Goal: Information Seeking & Learning: Learn about a topic

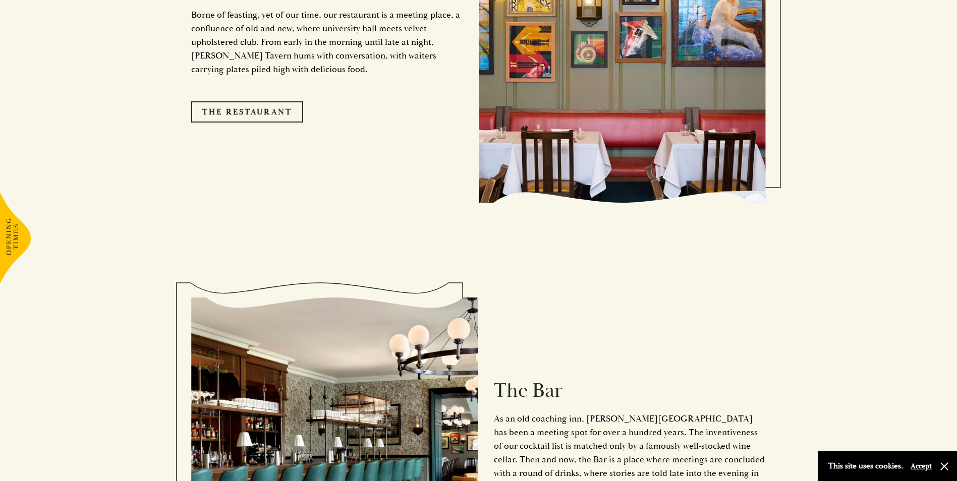
scroll to position [1160, 0]
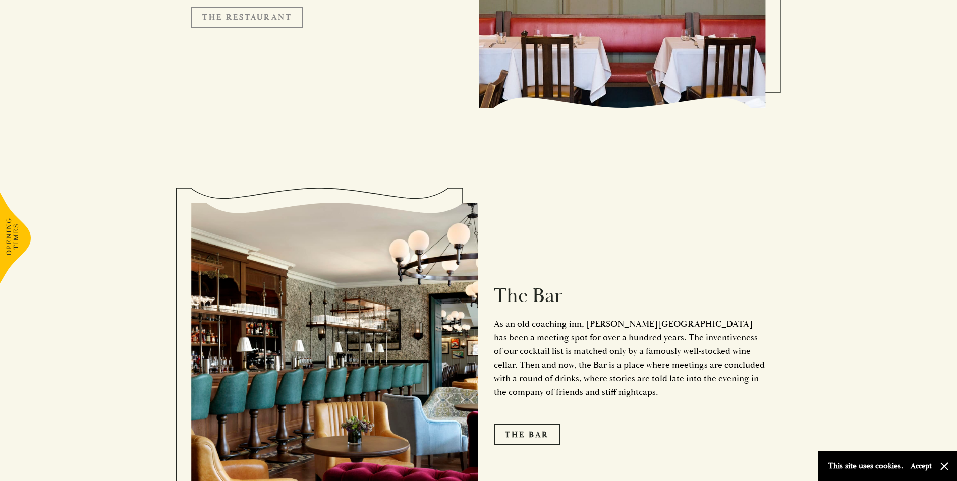
click at [235, 7] on link "The Restaurant" at bounding box center [247, 17] width 112 height 21
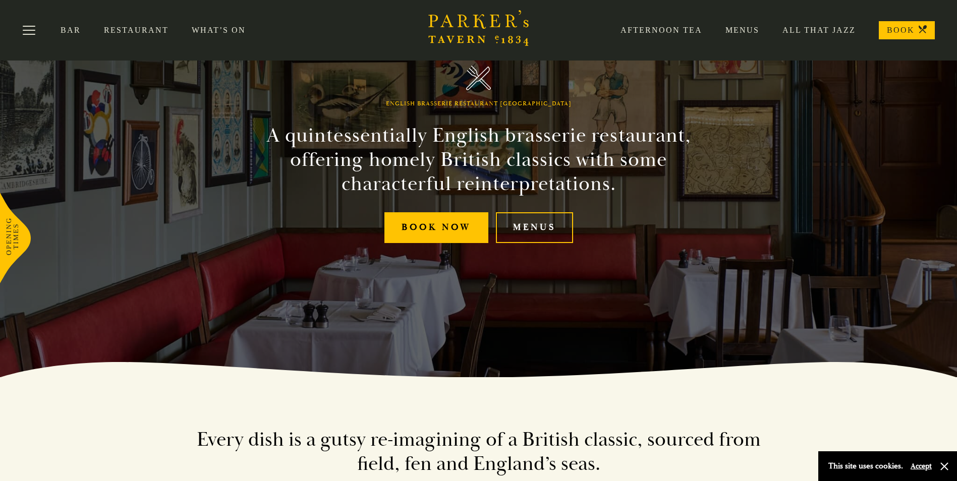
scroll to position [101, 0]
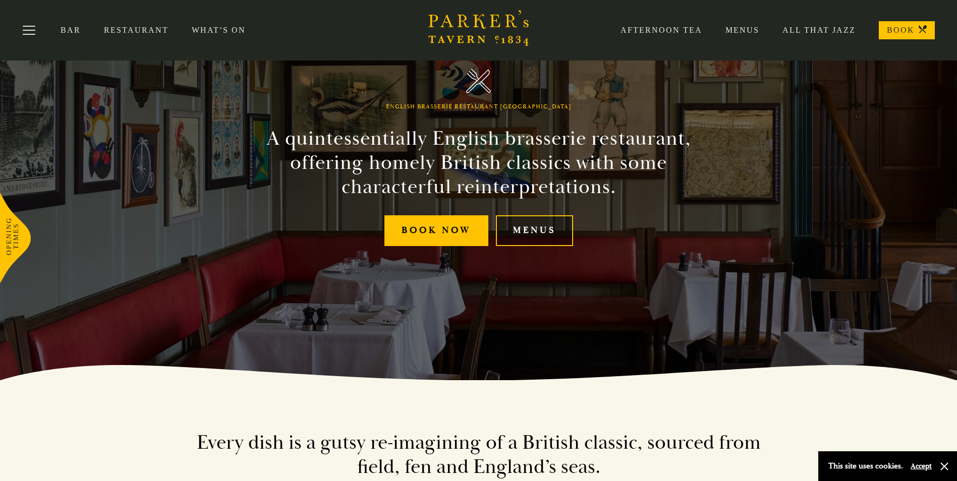
click at [536, 224] on link "Menus" at bounding box center [534, 230] width 77 height 31
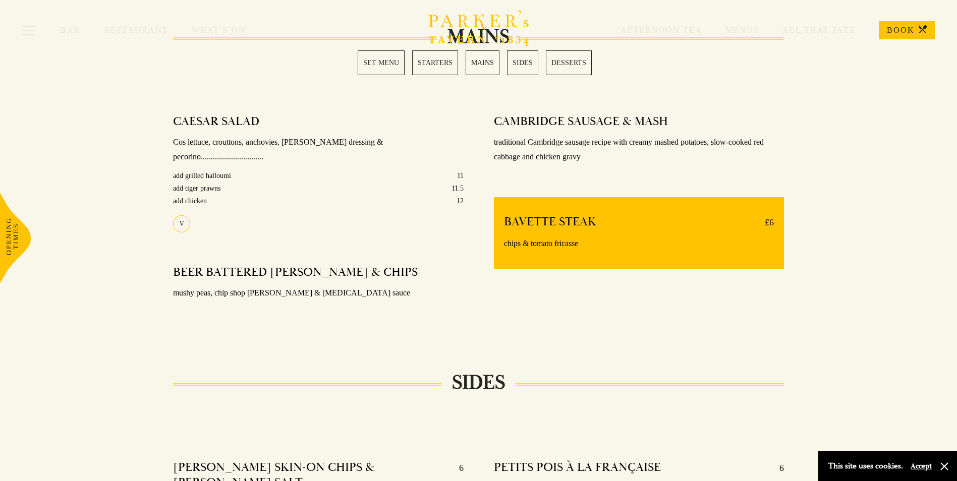
scroll to position [757, 0]
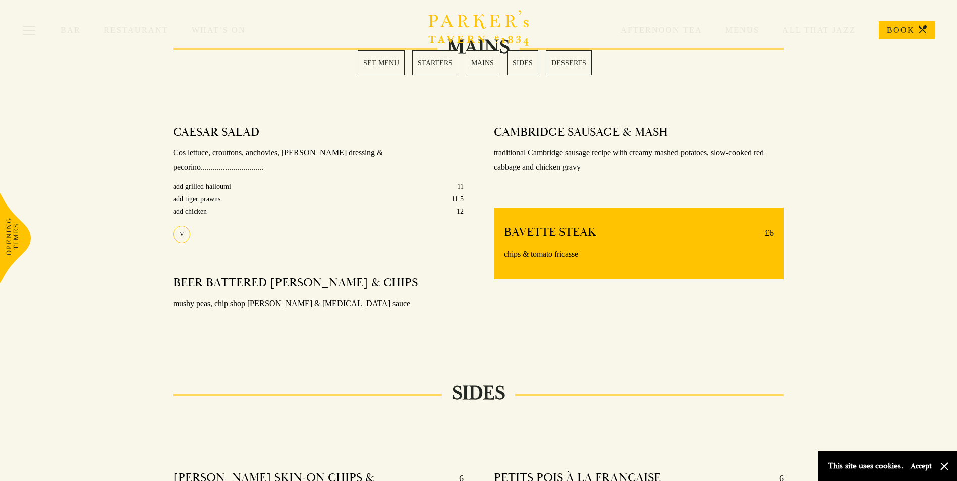
click at [379, 64] on link "SET MENU" at bounding box center [381, 62] width 47 height 25
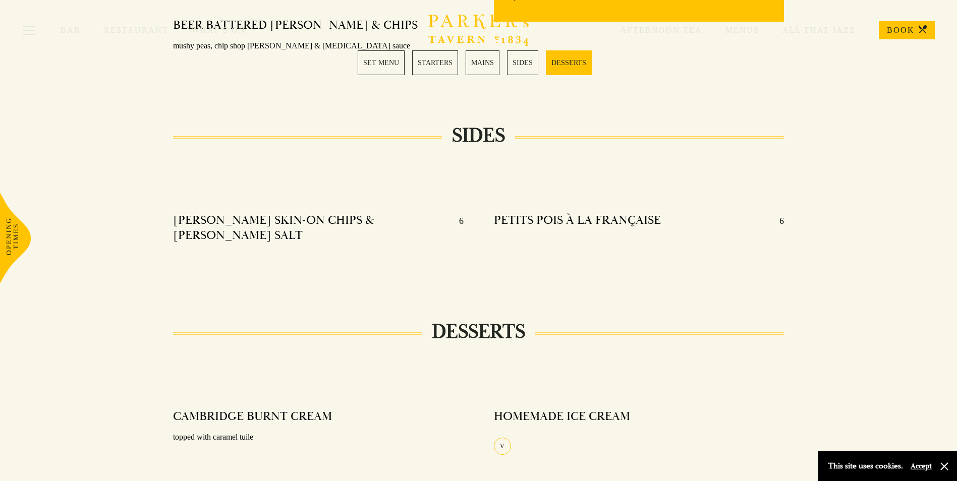
scroll to position [1053, 0]
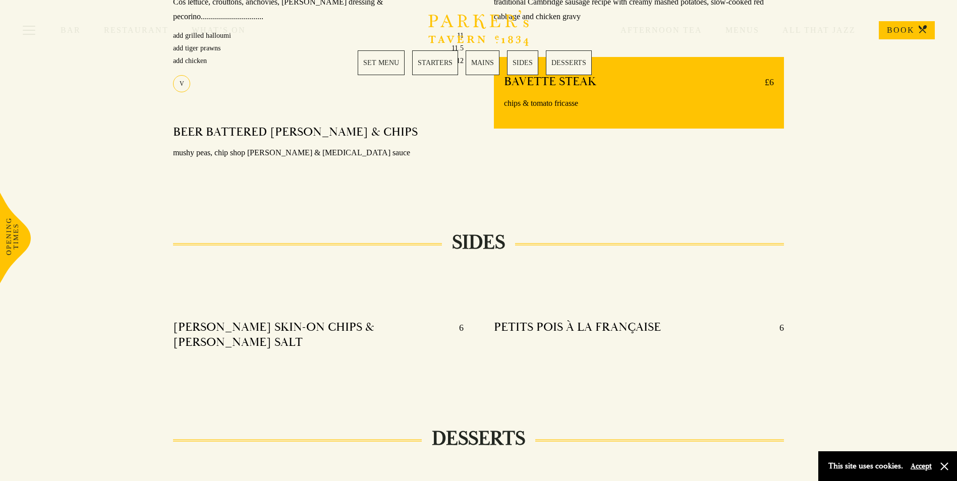
scroll to position [757, 0]
